Goal: Information Seeking & Learning: Learn about a topic

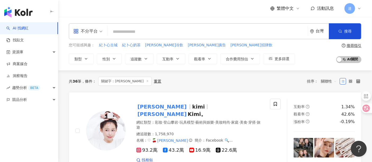
click at [118, 32] on input "search" at bounding box center [208, 32] width 196 height 10
paste input "******"
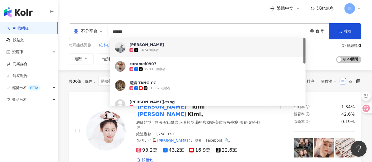
drag, startPoint x: 117, startPoint y: 32, endPoint x: 94, endPoint y: 30, distance: 23.7
click at [94, 30] on div "不分平台 ****** 台灣 搜尋 b49fa0ee-bbdd-4a37-81e6-29754b1e611c 7ae01d57-6709-42fb-87e9-…" at bounding box center [215, 31] width 293 height 16
paste input "**"
type input "********"
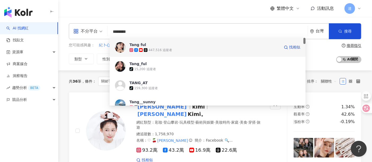
click at [194, 46] on span "Tang ful" at bounding box center [204, 44] width 150 height 5
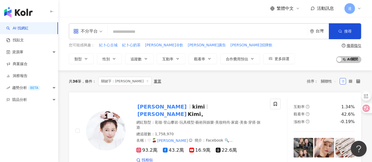
click at [118, 33] on input "search" at bounding box center [208, 32] width 196 height 10
paste input "***"
type input "***"
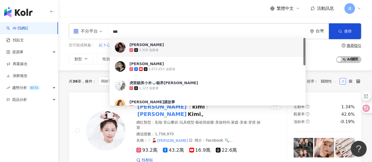
click at [167, 47] on div "3,328 追蹤者" at bounding box center [214, 49] width 171 height 5
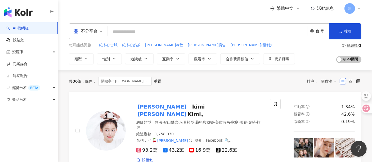
click at [157, 34] on input "search" at bounding box center [208, 32] width 196 height 10
click at [156, 32] on input "search" at bounding box center [208, 32] width 196 height 10
paste input "***"
type input "***"
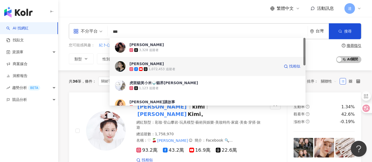
click at [174, 70] on div "1,072,453 追蹤者" at bounding box center [204, 68] width 150 height 5
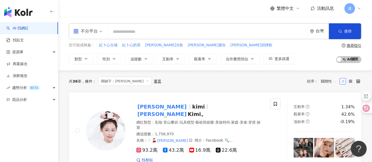
click at [119, 33] on input "search" at bounding box center [208, 32] width 196 height 10
paste input "**********"
type input "**********"
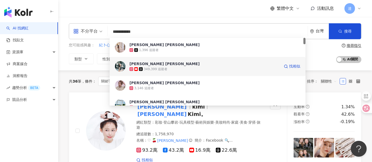
click at [176, 67] on div "349,399 追蹤者" at bounding box center [204, 68] width 150 height 5
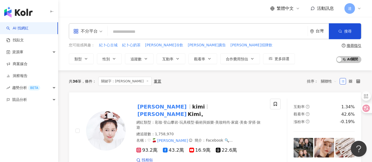
paste input "**********"
type input "**********"
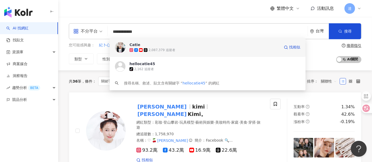
click at [160, 50] on div "2,087,379 追蹤者" at bounding box center [162, 50] width 27 height 5
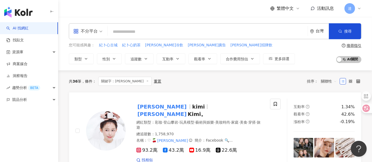
paste input "**********"
type input "**********"
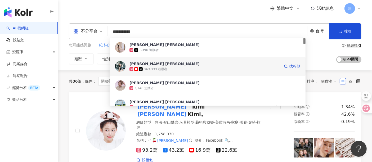
click at [171, 67] on div "349,399 追蹤者" at bounding box center [204, 68] width 150 height 5
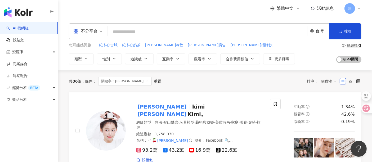
click at [127, 31] on input "search" at bounding box center [208, 32] width 196 height 10
click at [87, 61] on button "類型" at bounding box center [81, 58] width 25 height 11
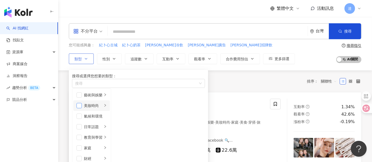
click at [81, 108] on span "button" at bounding box center [79, 105] width 5 height 5
click at [143, 61] on button "追蹤數" at bounding box center [139, 58] width 29 height 11
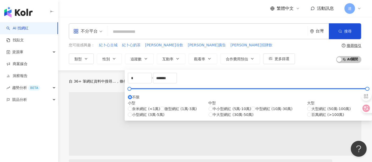
type input "******"
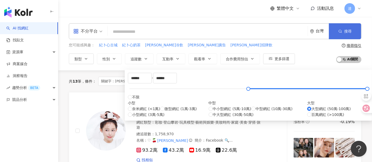
click at [338, 32] on icon "button" at bounding box center [340, 31] width 4 height 4
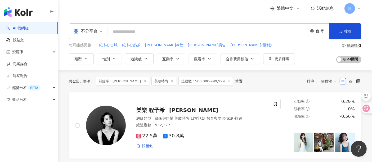
click at [144, 81] on line at bounding box center [144, 80] width 1 height 1
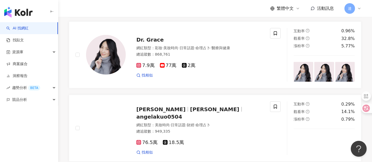
scroll to position [353, 0]
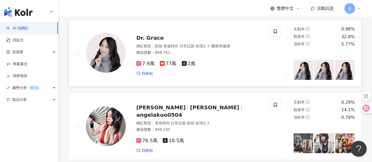
click at [225, 55] on div "總追蹤數 ： 868,761" at bounding box center [199, 52] width 127 height 5
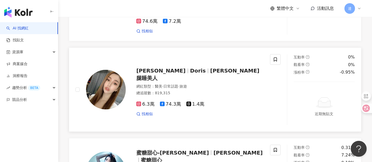
scroll to position [853, 0]
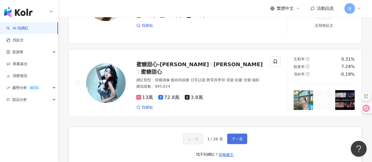
click at [240, 144] on button "下一頁" at bounding box center [237, 139] width 20 height 11
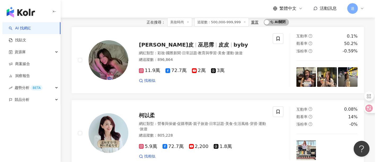
scroll to position [0, 0]
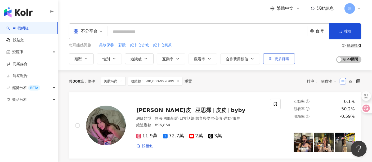
click at [280, 60] on span "更多篩選" at bounding box center [282, 59] width 15 height 4
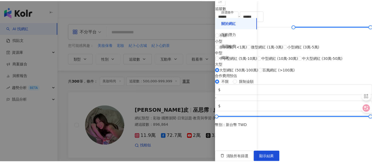
scroll to position [237, 0]
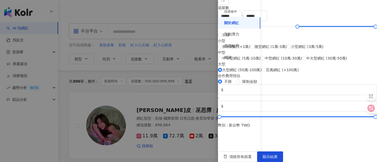
click at [139, 87] on div at bounding box center [188, 81] width 377 height 162
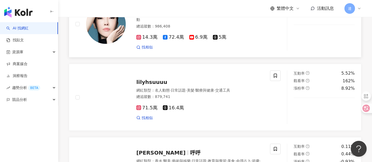
scroll to position [265, 0]
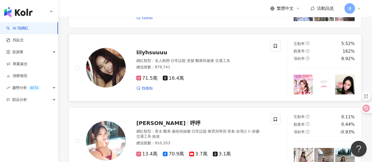
click at [215, 81] on div "71.5萬 16.4萬" at bounding box center [199, 78] width 127 height 6
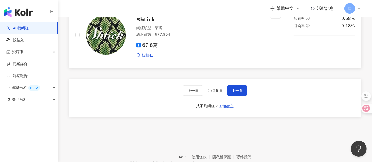
scroll to position [912, 0]
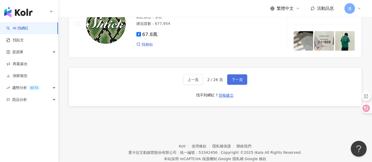
click at [239, 82] on span "下一頁" at bounding box center [237, 80] width 11 height 4
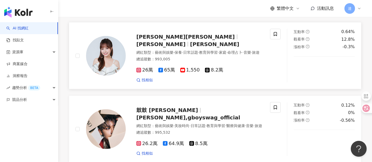
scroll to position [530, 0]
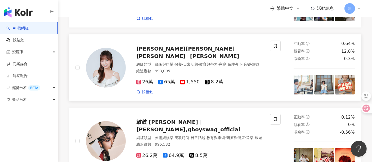
click at [229, 74] on div "總追蹤數 ： 993,005" at bounding box center [199, 71] width 127 height 5
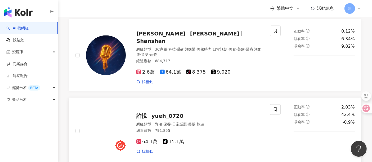
scroll to position [794, 0]
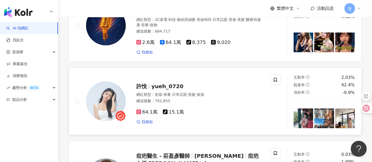
click at [210, 105] on div "網紅類型 ： 彩妝 · 保養 · 日常話題 · 美髮 · 旅遊 總追蹤數 ： 791,855" at bounding box center [199, 98] width 127 height 13
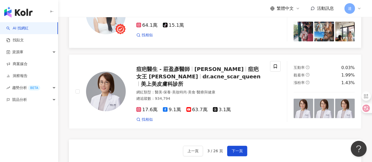
scroll to position [883, 0]
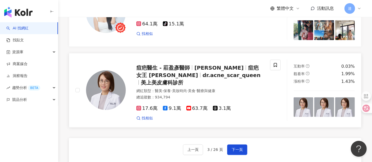
click at [243, 88] on div "網紅類型 ： 醫美 · 保養 · 美妝時尚 · 美食 · 醫療與健康" at bounding box center [199, 90] width 127 height 5
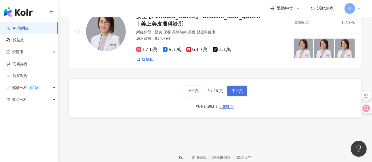
click at [237, 86] on button "下一頁" at bounding box center [237, 91] width 20 height 11
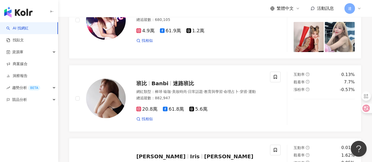
scroll to position [429, 0]
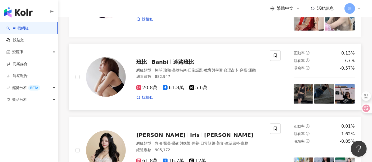
click at [203, 72] on span "日常話題" at bounding box center [195, 70] width 15 height 4
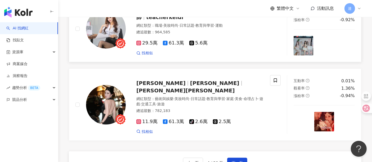
scroll to position [871, 0]
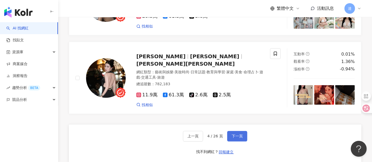
click at [238, 138] on span "下一頁" at bounding box center [237, 136] width 11 height 4
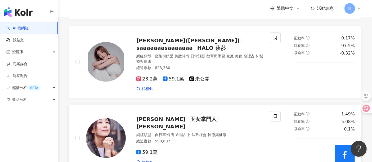
scroll to position [784, 0]
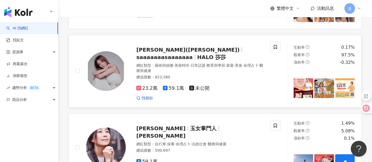
click at [236, 81] on div "23.2萬 59.1萬 未公開 找相似" at bounding box center [199, 91] width 127 height 20
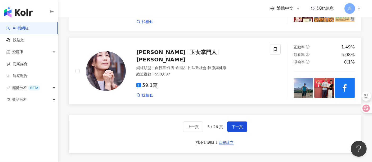
scroll to position [902, 0]
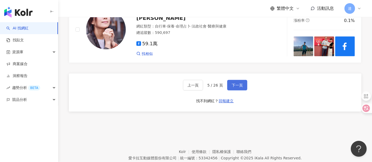
click at [238, 83] on span "下一頁" at bounding box center [237, 85] width 11 height 4
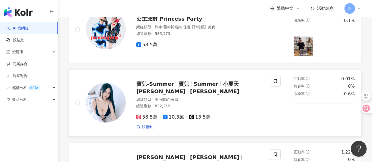
scroll to position [324, 0]
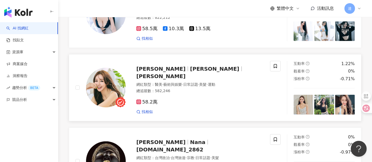
click at [210, 95] on div "網紅類型 ： 醫美 · 藝術與娛樂 · 日常話題 · 美髮 · 運動 總追蹤數 ： 582,246" at bounding box center [199, 88] width 127 height 13
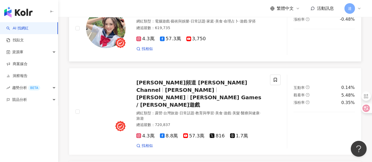
scroll to position [794, 0]
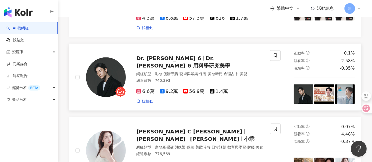
click at [232, 78] on div "總追蹤數 ： 740,393" at bounding box center [199, 80] width 127 height 5
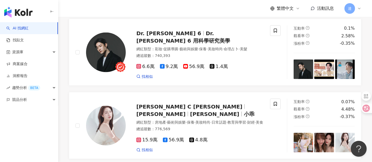
scroll to position [853, 0]
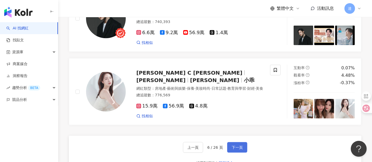
click at [237, 145] on span "下一頁" at bounding box center [237, 147] width 11 height 4
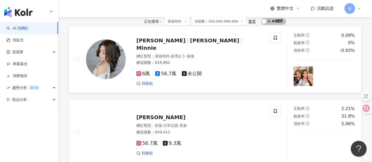
scroll to position [88, 0]
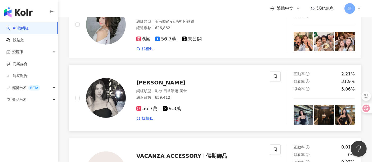
click at [201, 100] on div "總追蹤數 ： 659,412" at bounding box center [199, 97] width 127 height 5
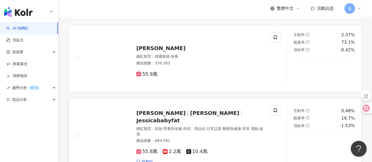
scroll to position [265, 0]
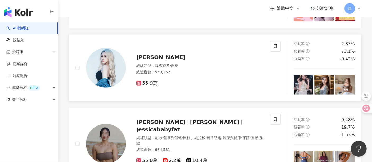
click at [204, 76] on div "網紅類型 ： 韓國旅遊 · 保養 總追蹤數 ： 559,262" at bounding box center [199, 69] width 127 height 13
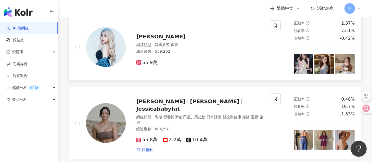
scroll to position [324, 0]
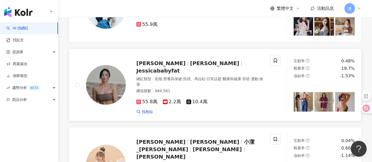
click at [218, 87] on div "網紅類型 ： 彩妝 · 營養與保健 · 田徑、馬拉松 · 日常話題 · 醫療與健康 · 穿搭 · 運動 · 旅遊" at bounding box center [199, 82] width 127 height 10
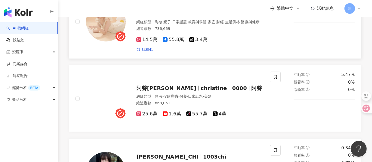
scroll to position [471, 0]
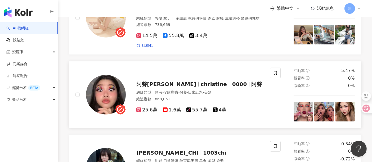
click at [230, 97] on div "總追蹤數 ： 868,051" at bounding box center [199, 99] width 127 height 5
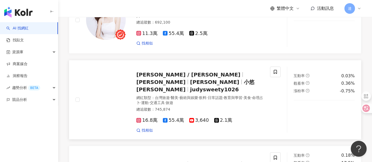
scroll to position [853, 0]
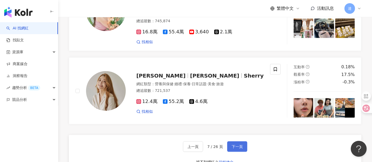
click at [237, 141] on button "下一頁" at bounding box center [237, 146] width 20 height 11
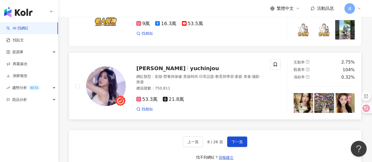
click at [190, 77] on div "網紅類型 ： 彩妝 · 營養與保健 · 美妝時尚 · 日常話題 · 教育與學習 · 家庭 · 美食 · 攝影 · 旅遊" at bounding box center [199, 79] width 127 height 10
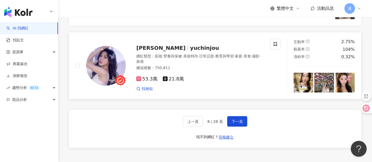
scroll to position [883, 0]
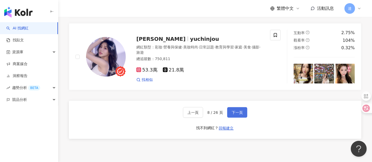
click at [239, 110] on span "下一頁" at bounding box center [237, 112] width 11 height 4
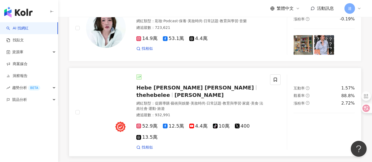
scroll to position [118, 0]
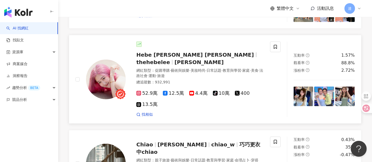
click at [210, 78] on div "網紅類型 ： 促購導購 · 藝術與娛樂 · 美妝時尚 · 日常話題 · 教育與學習 · 家庭 · 美食 · 法政社會 · 運動 · 旅遊" at bounding box center [199, 73] width 127 height 10
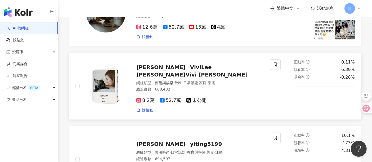
scroll to position [324, 0]
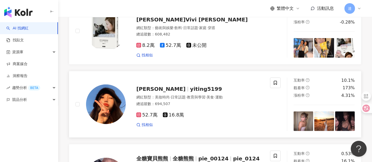
click at [210, 116] on div "52.7萬 16.8萬" at bounding box center [199, 115] width 127 height 6
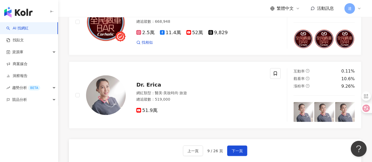
scroll to position [853, 0]
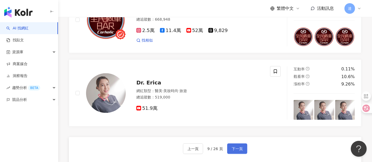
click at [237, 147] on span "下一頁" at bounding box center [237, 149] width 11 height 4
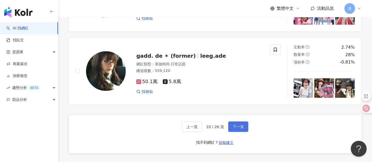
click at [242, 129] on span "下一頁" at bounding box center [238, 127] width 11 height 4
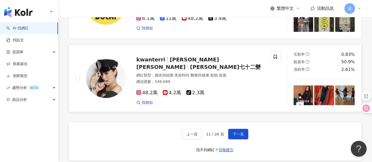
click at [226, 82] on div "網紅類型 ： 藝術與娛樂 · 美妝時尚 · 醫療與健康 · 寵物 · 旅遊 總追蹤數 ： 546,688" at bounding box center [199, 79] width 127 height 13
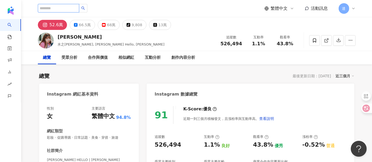
click at [75, 8] on input "search" at bounding box center [58, 8] width 41 height 8
paste input "**********"
type input "**********"
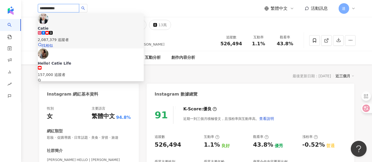
click at [94, 37] on div "2,087,379 追蹤者" at bounding box center [91, 40] width 106 height 6
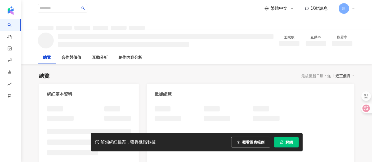
click at [293, 144] on span "解鎖" at bounding box center [289, 142] width 7 height 4
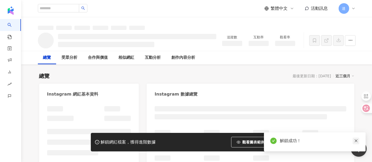
click at [357, 141] on icon "close" at bounding box center [356, 141] width 4 height 4
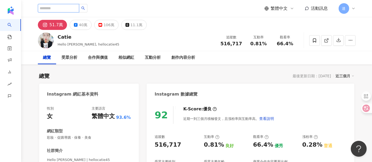
click at [56, 10] on input "search" at bounding box center [58, 8] width 41 height 8
paste input "**********"
type input "**********"
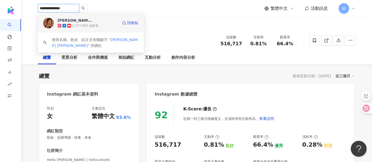
click at [64, 26] on rect at bounding box center [64, 25] width 2 height 2
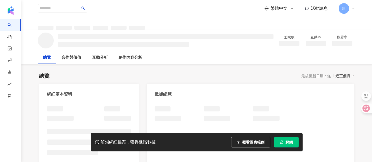
click at [290, 146] on button "解鎖" at bounding box center [286, 142] width 24 height 11
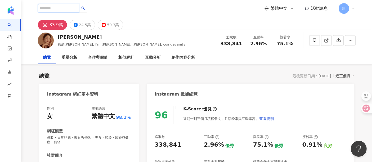
click at [72, 8] on input "search" at bounding box center [58, 8] width 41 height 8
paste input "*******"
type input "*******"
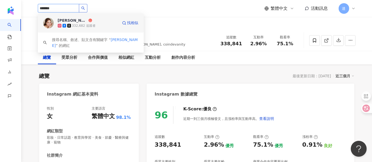
click at [71, 22] on span "[PERSON_NAME]" at bounding box center [75, 20] width 34 height 5
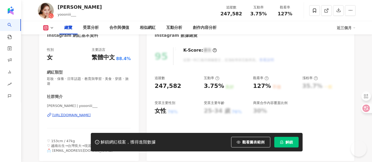
click at [290, 142] on span "解鎖" at bounding box center [289, 142] width 7 height 4
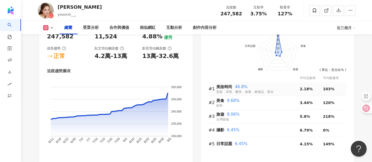
scroll to position [324, 0]
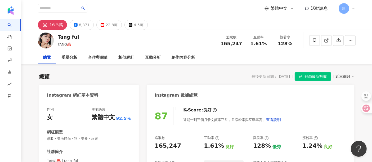
click at [314, 78] on span "解鎖最新數據" at bounding box center [316, 77] width 22 height 8
click at [106, 25] on div "22.8萬" at bounding box center [112, 24] width 12 height 7
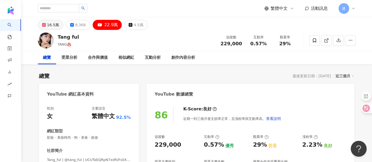
click at [52, 27] on div "16.5萬" at bounding box center [53, 24] width 12 height 7
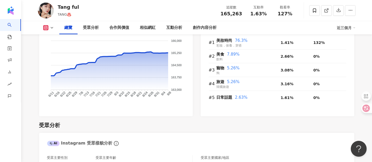
scroll to position [353, 0]
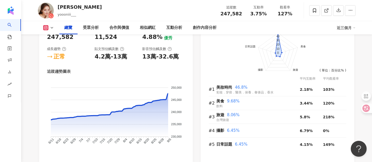
scroll to position [324, 0]
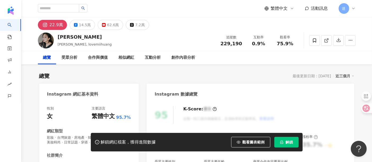
click at [97, 106] on div "性別 女 主要語言 繁體中文 95.7% 網紅類型 彩妝 · 台灣旅遊 · 房地產 · 韓國旅遊 · Podcast · 保養 · 美妝時尚 · 日常話題 ·…" at bounding box center [89, 161] width 84 height 110
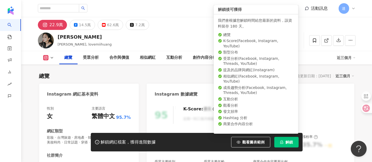
scroll to position [118, 0]
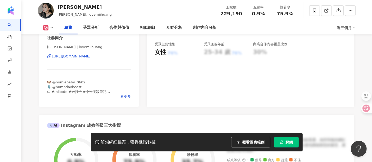
click at [91, 57] on div "[URL][DOMAIN_NAME]" at bounding box center [71, 56] width 38 height 5
click at [286, 142] on span "解鎖" at bounding box center [289, 142] width 7 height 4
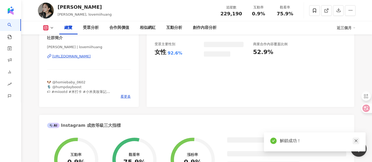
click at [357, 142] on icon "close" at bounding box center [356, 141] width 4 height 4
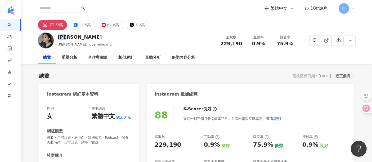
drag, startPoint x: 67, startPoint y: 35, endPoint x: 73, endPoint y: 36, distance: 6.6
click at [73, 36] on div "黃小米 黃小米 Mii, lovemiihuang 追蹤數 229,190 互動率 0.9% 觀看率 75.9%" at bounding box center [196, 40] width 339 height 21
copy div "黃小米"
click at [55, 6] on input "search" at bounding box center [58, 8] width 41 height 8
paste input "**********"
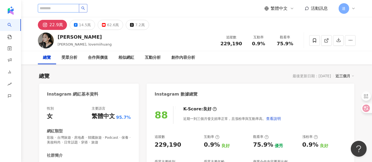
type input "**********"
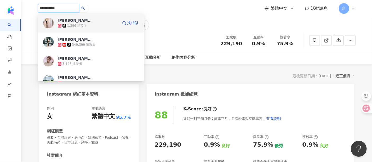
click at [88, 21] on span "[PERSON_NAME] [PERSON_NAME]" at bounding box center [75, 20] width 34 height 5
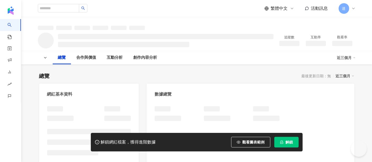
click at [286, 142] on span "解鎖" at bounding box center [289, 142] width 7 height 4
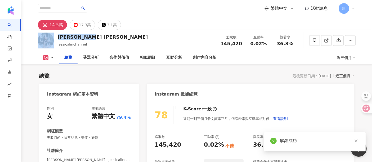
drag, startPoint x: 77, startPoint y: 38, endPoint x: 96, endPoint y: 40, distance: 19.8
click at [82, 38] on div "[PERSON_NAME] [PERSON_NAME] jessicalinchannel 追蹤數 145,420 互動率 0.02% 觀看率 36.3%" at bounding box center [196, 40] width 339 height 21
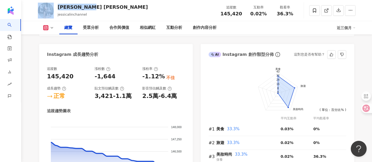
scroll to position [294, 0]
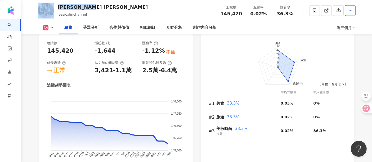
click at [353, 12] on button "button" at bounding box center [350, 10] width 11 height 11
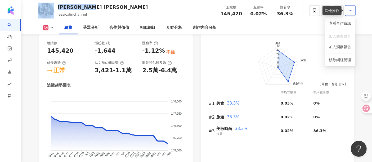
click at [353, 12] on button "button" at bounding box center [350, 10] width 11 height 11
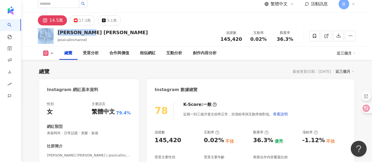
scroll to position [0, 0]
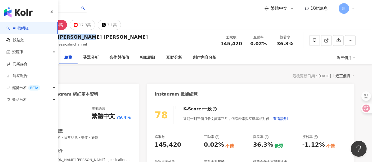
click at [21, 12] on img "button" at bounding box center [18, 12] width 28 height 11
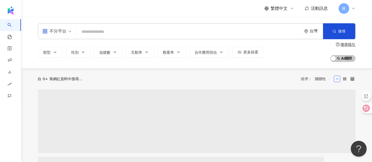
click at [98, 32] on input "search" at bounding box center [189, 32] width 221 height 10
click at [115, 31] on input "search" at bounding box center [189, 32] width 221 height 10
click at [110, 31] on input "search" at bounding box center [189, 32] width 221 height 10
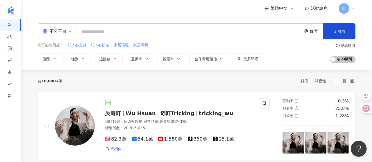
click at [110, 31] on input "search" at bounding box center [189, 32] width 221 height 10
click at [59, 32] on div "不分平台" at bounding box center [54, 31] width 24 height 8
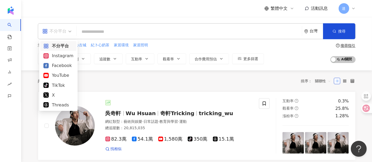
click at [59, 32] on div "不分平台" at bounding box center [54, 31] width 24 height 8
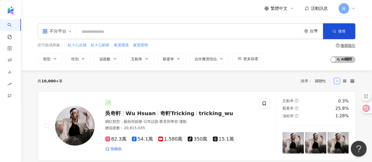
click at [118, 27] on input "search" at bounding box center [189, 32] width 221 height 10
click at [117, 28] on input "search" at bounding box center [189, 32] width 221 height 10
click at [88, 31] on input "search" at bounding box center [189, 32] width 221 height 10
paste input "****"
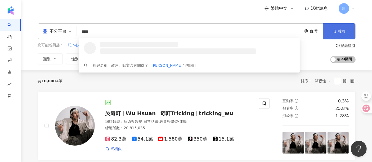
type input "****"
click at [338, 32] on span "搜尋" at bounding box center [341, 31] width 7 height 4
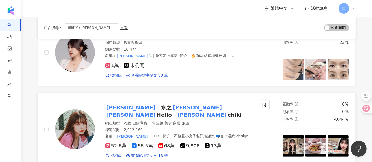
scroll to position [176, 0]
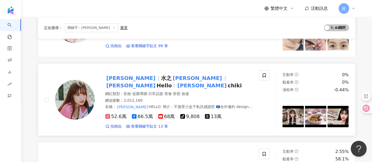
click at [157, 82] on mark "Gina" at bounding box center [130, 85] width 51 height 8
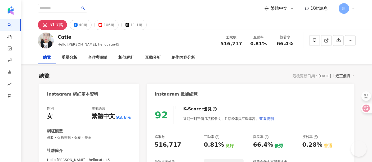
drag, startPoint x: 37, startPoint y: 42, endPoint x: 199, endPoint y: 46, distance: 161.8
click at [199, 46] on div "Catie Hello [PERSON_NAME], hellocatie45 追蹤數 516,717 互動率 0.81% 觀看率 66.4%" at bounding box center [196, 40] width 339 height 21
click at [70, 9] on input "search" at bounding box center [58, 8] width 41 height 8
paste input "***"
type input "***"
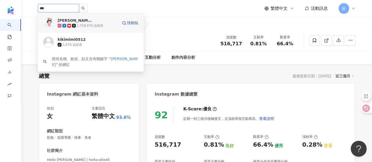
click at [90, 24] on div "1,758,970 追蹤者" at bounding box center [90, 26] width 27 height 5
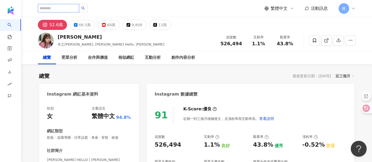
click at [69, 9] on input "search" at bounding box center [58, 8] width 41 height 8
paste input "**********"
type input "**********"
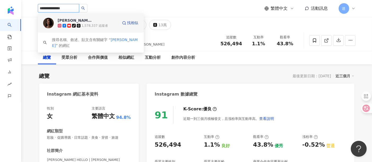
click at [108, 21] on div "莫莉 tiktok-icon 1,578,337 追蹤者" at bounding box center [88, 23] width 60 height 11
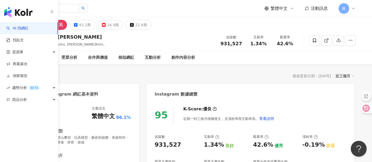
click at [12, 11] on img "button" at bounding box center [18, 12] width 28 height 11
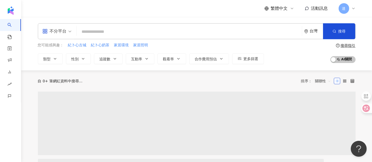
click at [99, 30] on input "search" at bounding box center [189, 32] width 221 height 10
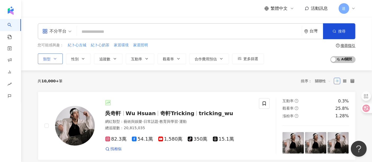
click at [53, 61] on button "類型" at bounding box center [50, 58] width 25 height 11
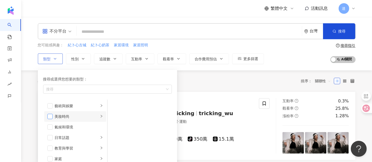
click at [51, 116] on span "button" at bounding box center [49, 116] width 5 height 5
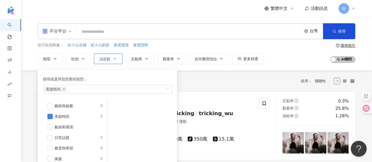
click at [106, 57] on span "追蹤數" at bounding box center [105, 59] width 11 height 4
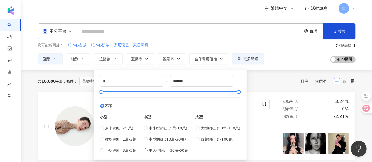
type input "******"
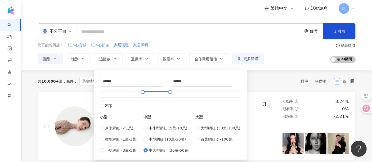
click at [277, 61] on div "您可能感興趣： 紀卜心古城 紀卜心奶茶 家居環境 家居照明 類型 性別 追蹤數 互動率 觀看率 合作費用預估 更多篩選 ****** - ****** 不限 …" at bounding box center [197, 53] width 318 height 22
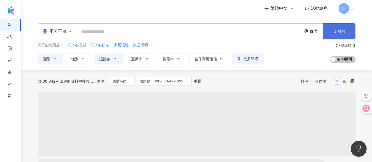
click at [346, 29] on button "搜尋" at bounding box center [339, 31] width 32 height 16
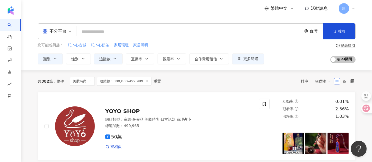
click at [130, 30] on input "search" at bounding box center [189, 32] width 221 height 10
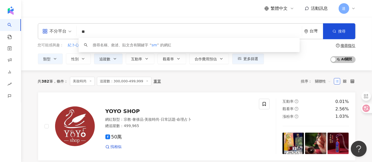
type input "*"
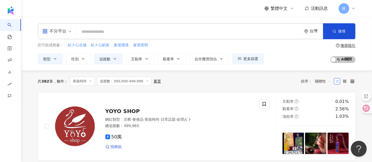
type input "*"
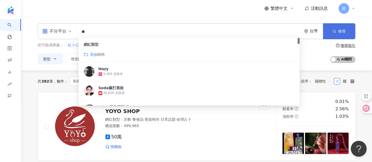
type input "**"
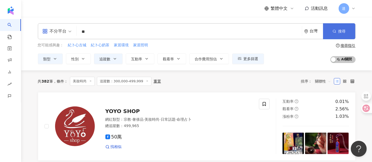
click at [344, 32] on span "搜尋" at bounding box center [341, 31] width 7 height 4
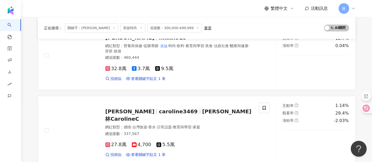
scroll to position [441, 0]
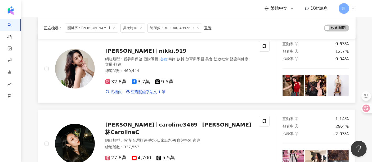
click at [196, 65] on div "網紅類型 ： 營養與保健 · 促購導購 · 美妝 時尚 · 飲料 · 教育與學習 · 美食 · 法政社會 · 醫療與健康 · 穿搭 · 旅遊 總追蹤數 ： 4…" at bounding box center [178, 66] width 147 height 18
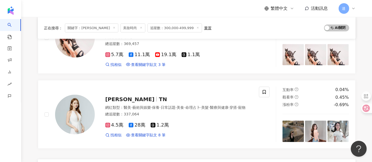
scroll to position [883, 0]
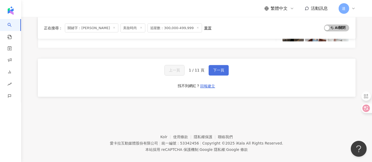
click at [225, 65] on button "下一頁" at bounding box center [219, 70] width 20 height 11
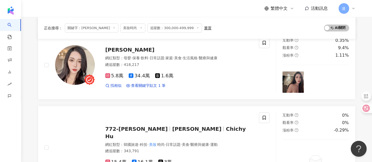
scroll to position [956, 0]
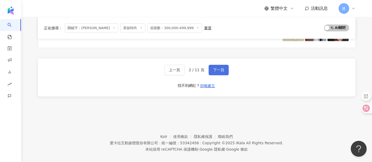
click at [218, 68] on span "下一頁" at bounding box center [218, 70] width 11 height 4
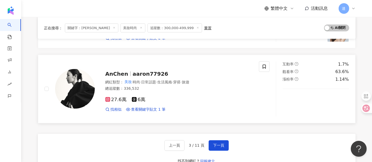
scroll to position [853, 0]
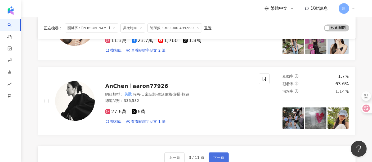
click at [212, 156] on button "下一頁" at bounding box center [219, 158] width 20 height 11
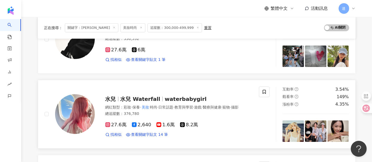
scroll to position [87, 0]
click at [194, 109] on div "網紅類型 ： 彩妝 · 保養 · 美妝 時尚 · 日常話題 · 教育與學習 · 遊戲 · 醫療與健康 · 寵物 · 攝影" at bounding box center [178, 107] width 147 height 5
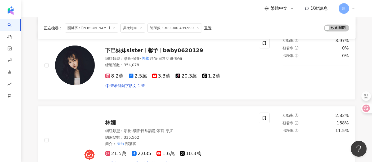
scroll to position [646, 0]
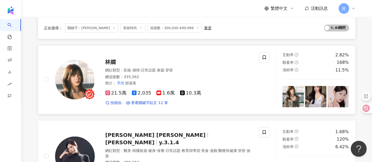
click at [145, 79] on div "網紅類型 ： 彩妝 · 感情 · 日常話題 · 家庭 · 穿搭 總追蹤數 ： 335,562 簡介 ： 美妝 部落客" at bounding box center [178, 77] width 147 height 18
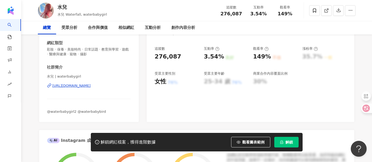
click at [91, 85] on div "https://www.instagram.com/waterbabygirl/" at bounding box center [71, 85] width 38 height 5
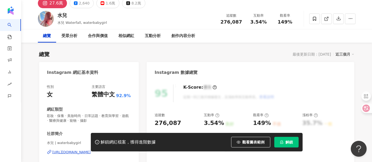
scroll to position [29, 0]
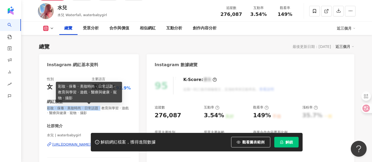
drag, startPoint x: 48, startPoint y: 109, endPoint x: 106, endPoint y: 110, distance: 58.8
click at [106, 110] on span "彩妝 · 保養 · 美妝時尚 · 日常話題 · 教育與學習 · 遊戲 · 醫療與健康 · 寵物 · 攝影" at bounding box center [89, 111] width 84 height 10
copy span "彩妝 · 保養 · 美妝時尚 · 日常話題 ·"
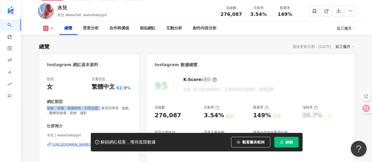
click at [284, 141] on button "解鎖" at bounding box center [286, 142] width 24 height 11
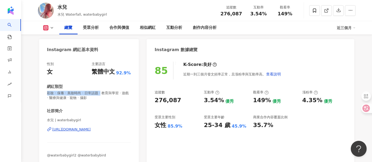
scroll to position [88, 0]
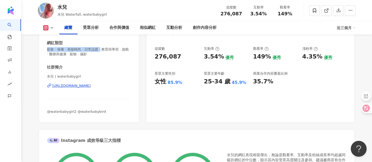
click at [83, 86] on div "https://www.instagram.com/waterbabygirl/" at bounding box center [71, 85] width 38 height 5
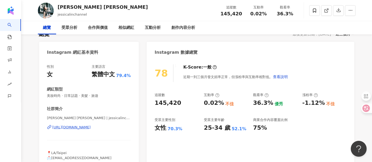
scroll to position [59, 0]
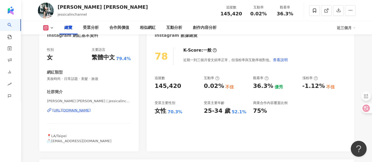
click at [91, 110] on div "[URL][DOMAIN_NAME]" at bounding box center [71, 110] width 38 height 5
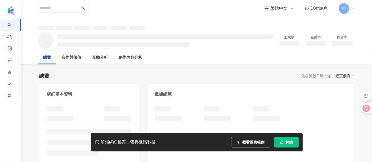
click at [292, 141] on span "解鎖" at bounding box center [289, 142] width 7 height 4
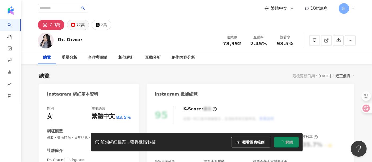
click at [80, 25] on div "77萬" at bounding box center [80, 24] width 8 height 7
click at [78, 25] on div "77萬" at bounding box center [80, 24] width 8 height 7
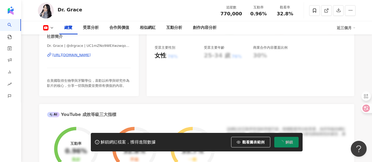
scroll to position [118, 0]
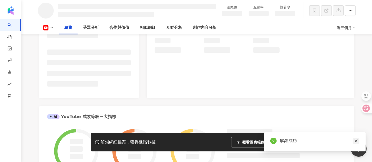
click at [355, 142] on icon "close" at bounding box center [356, 141] width 3 height 3
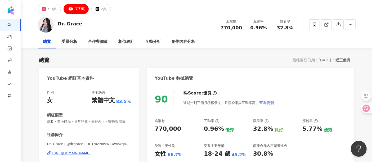
scroll to position [29, 0]
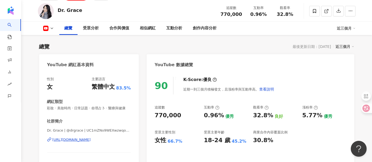
click at [335, 102] on div "90 K-Score : 優良 近期一到三個月積極發文，且漲粉率與互動率高。 查看說明 追蹤數 770,000 互動率 0.96% 優秀 觀看率 32.8% …" at bounding box center [250, 125] width 207 height 109
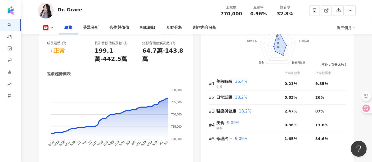
scroll to position [324, 0]
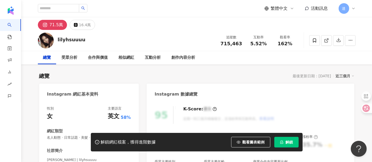
drag, startPoint x: 295, startPoint y: 143, endPoint x: 141, endPoint y: 44, distance: 182.8
click at [295, 143] on button "解鎖" at bounding box center [286, 142] width 24 height 11
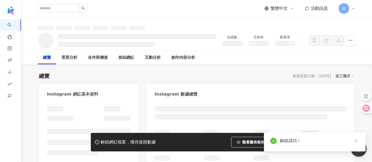
click at [65, 40] on div at bounding box center [137, 40] width 158 height 13
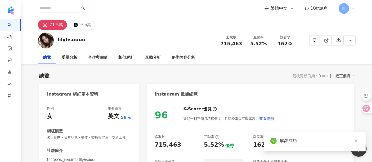
drag, startPoint x: 88, startPoint y: 40, endPoint x: 58, endPoint y: 40, distance: 30.7
click at [56, 38] on div "lilyhsuuuu 追蹤數 715,463 互動率 5.52% 觀看率 162%" at bounding box center [196, 40] width 339 height 21
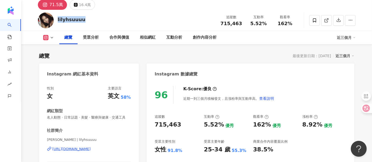
scroll to position [29, 0]
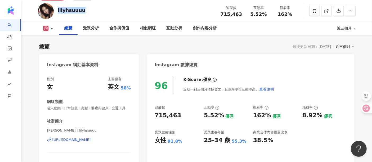
click at [91, 142] on div "https://www.instagram.com/lilyhsuuuu/" at bounding box center [71, 139] width 38 height 5
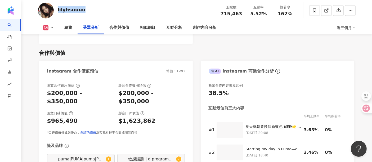
scroll to position [647, 0]
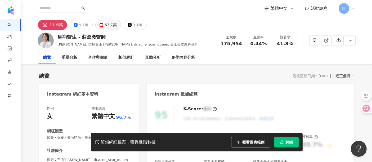
click at [104, 29] on button "63.7萬" at bounding box center [107, 25] width 25 height 10
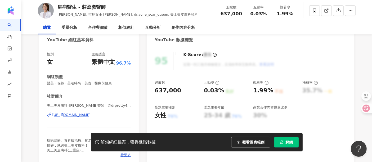
click at [91, 113] on div "https://www.youtube.com/channel/UCprATtPLidFkUDjRwPR-fIg" at bounding box center [71, 115] width 38 height 5
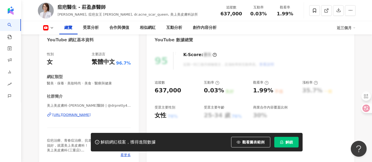
scroll to position [59, 0]
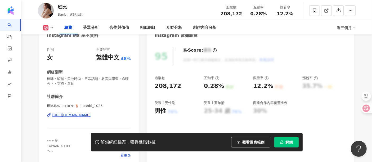
click at [91, 115] on div "https://www.instagram.com/banbi_1025/" at bounding box center [71, 115] width 38 height 5
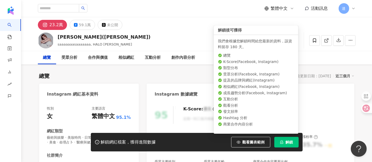
click at [289, 142] on span "解鎖" at bounding box center [289, 142] width 7 height 4
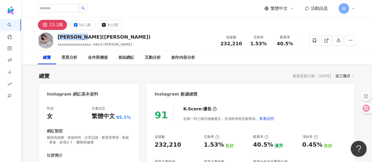
drag, startPoint x: 59, startPoint y: 37, endPoint x: 98, endPoint y: 37, distance: 39.5
click at [98, 37] on div "莎莎公主(鍾欣愉)" at bounding box center [104, 37] width 93 height 7
copy div "莎莎公主(鍾欣愉)"
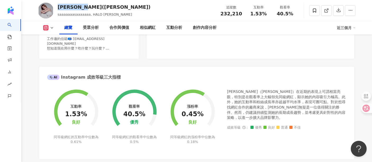
scroll to position [59, 0]
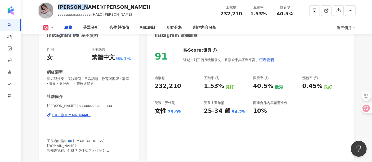
click at [73, 115] on div "https://www.instagram.com/saaaaaaasaaaaaaa/" at bounding box center [71, 115] width 38 height 5
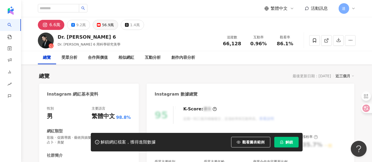
click at [103, 25] on div "56.9萬" at bounding box center [108, 24] width 12 height 7
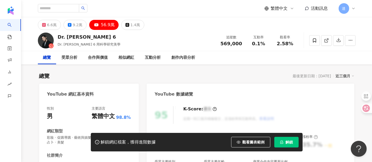
click at [289, 143] on span "解鎖" at bounding box center [289, 142] width 7 height 4
drag, startPoint x: 57, startPoint y: 37, endPoint x: 81, endPoint y: 37, distance: 23.6
click at [81, 37] on div "Dr. Ivan 6" at bounding box center [89, 37] width 63 height 7
copy div "Dr. Ivan 6"
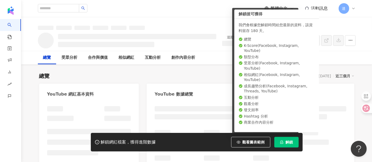
click at [289, 140] on span "解鎖" at bounding box center [289, 142] width 7 height 4
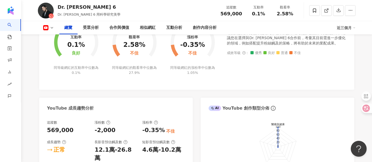
scroll to position [59, 0]
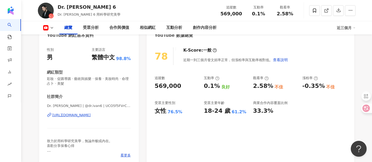
click at [77, 114] on div "https://www.youtube.com/channel/UCO5f5FVrCZ7cxm0q4m-B90A" at bounding box center [71, 115] width 38 height 5
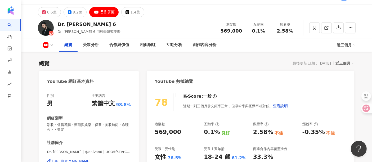
scroll to position [0, 0]
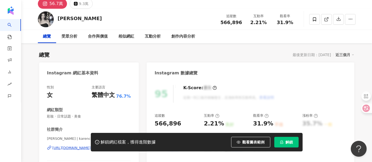
scroll to position [59, 0]
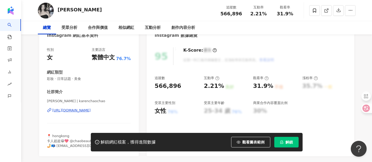
click at [91, 110] on div "https://www.instagram.com/karenchaochao/" at bounding box center [71, 110] width 38 height 5
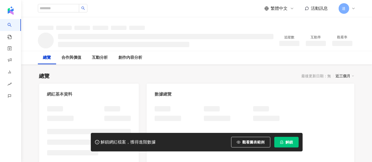
click at [290, 143] on span "解鎖" at bounding box center [289, 142] width 7 height 4
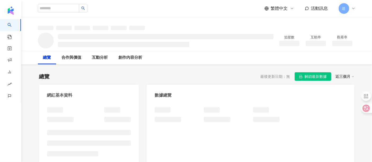
click at [316, 77] on span "解鎖最新數據" at bounding box center [316, 77] width 22 height 8
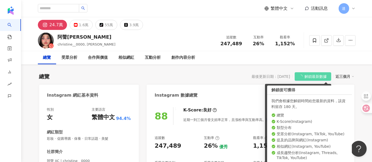
drag, startPoint x: 91, startPoint y: 37, endPoint x: 245, endPoint y: 159, distance: 196.8
click at [95, 38] on div "阿聲JJ Christine" at bounding box center [87, 37] width 58 height 7
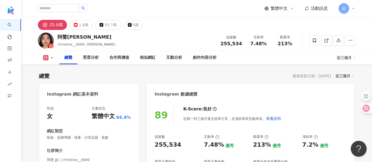
scroll to position [59, 0]
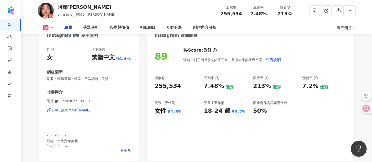
click at [79, 109] on div "https://www.instagram.com/christine__0000/" at bounding box center [71, 110] width 38 height 5
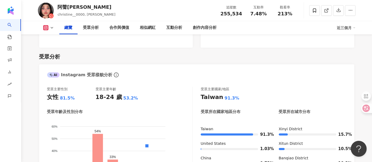
scroll to position [294, 0]
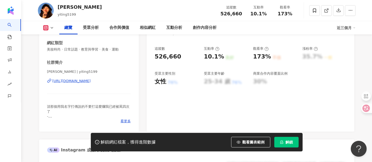
click at [91, 80] on div "https://www.instagram.com/yiting5199/" at bounding box center [71, 81] width 38 height 5
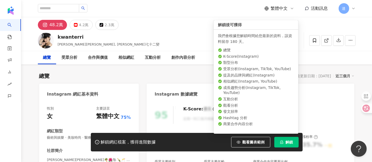
click at [283, 142] on icon "lock" at bounding box center [281, 142] width 3 height 3
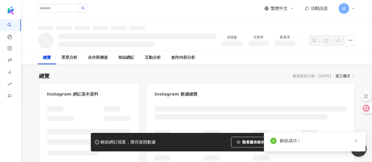
scroll to position [59, 0]
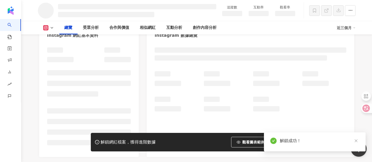
click at [356, 141] on icon "close" at bounding box center [356, 141] width 3 height 3
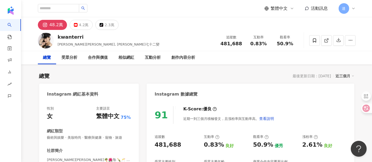
scroll to position [29, 0]
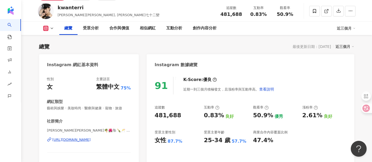
click at [88, 140] on div "[URL][DOMAIN_NAME]" at bounding box center [71, 139] width 38 height 5
